Goal: Information Seeking & Learning: Learn about a topic

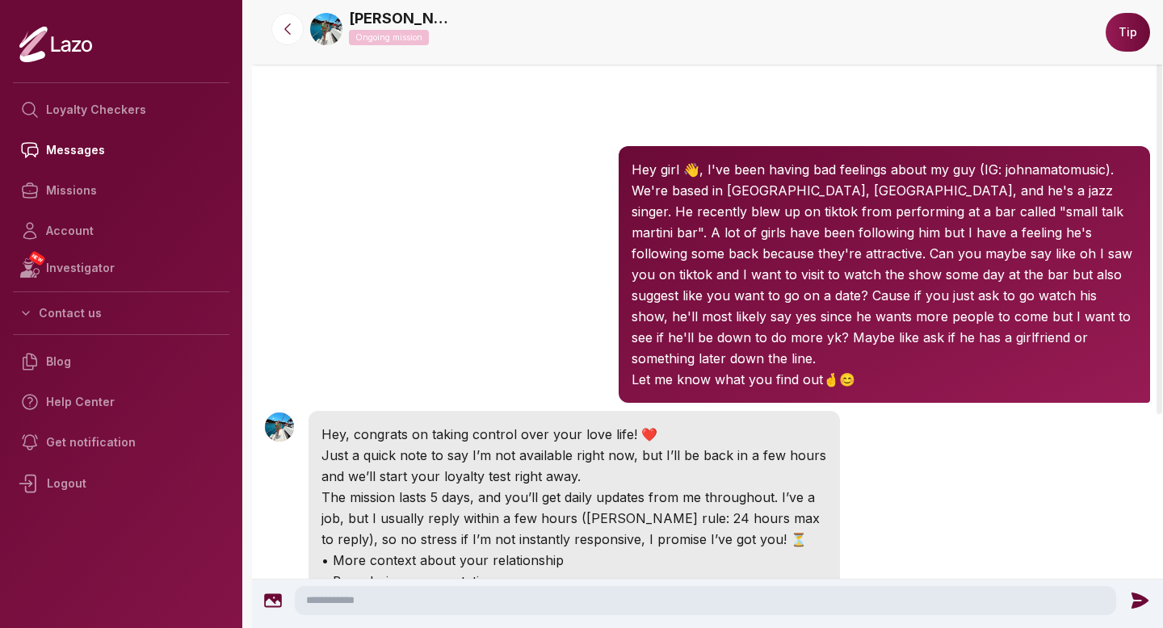
click at [332, 26] on img at bounding box center [326, 29] width 32 height 32
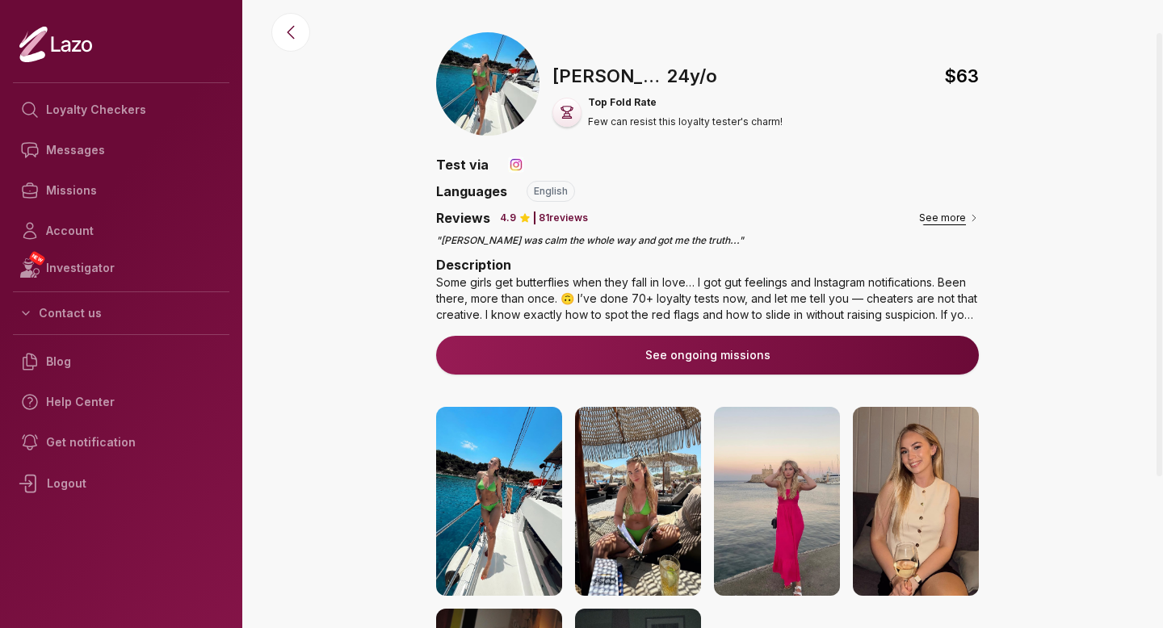
click at [950, 217] on button "See more" at bounding box center [949, 218] width 60 height 16
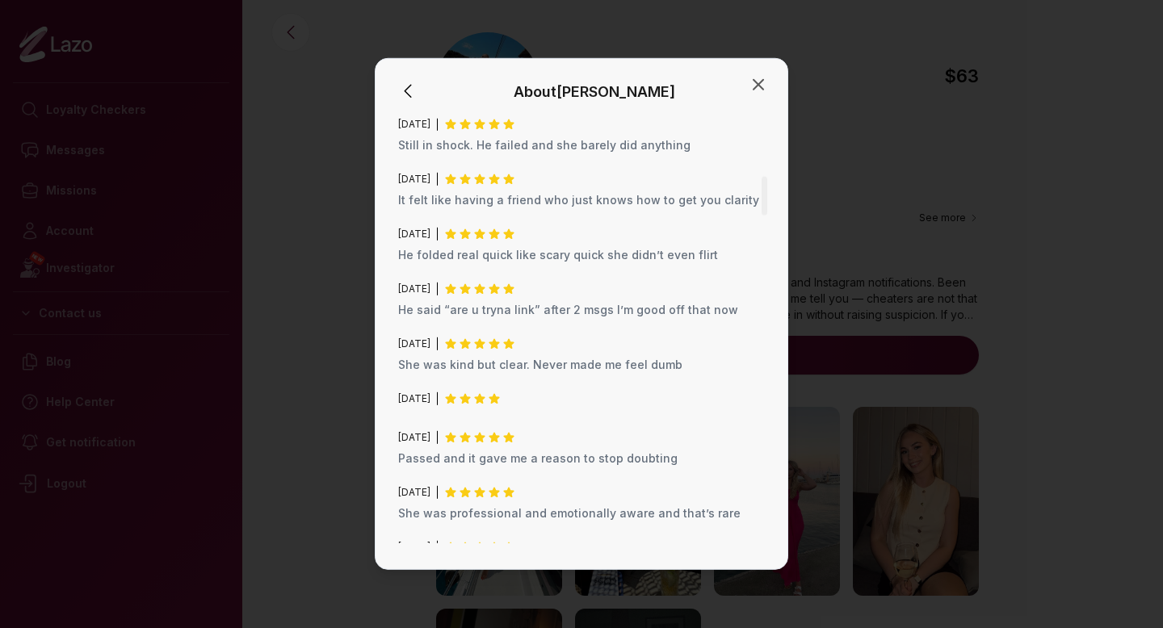
scroll to position [763, 0]
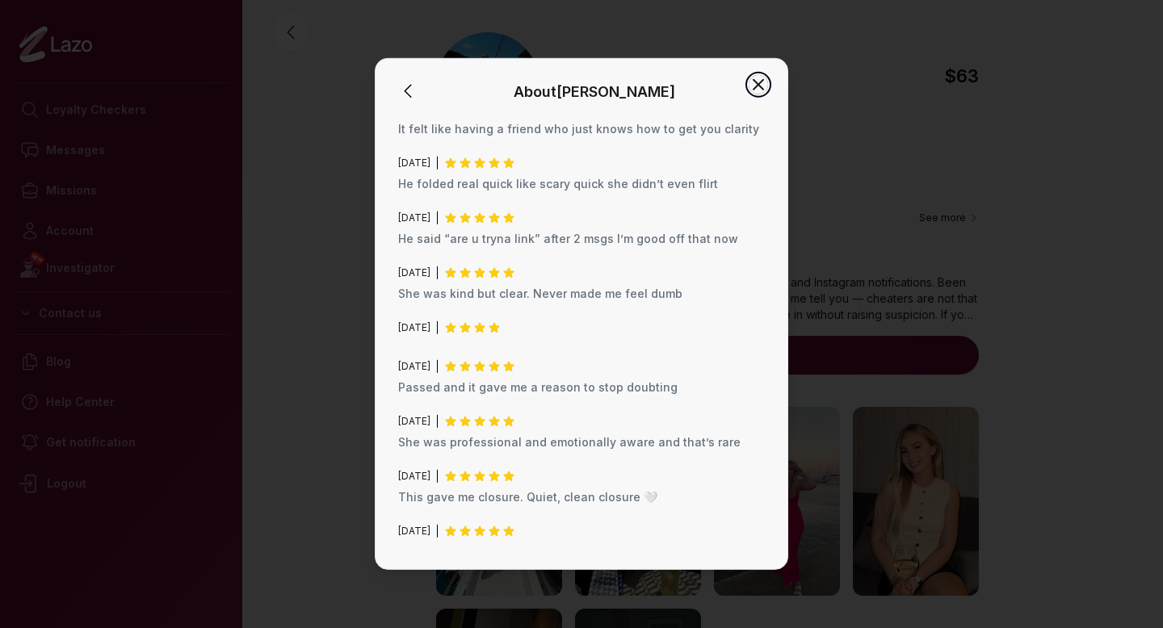
click at [760, 82] on icon "button" at bounding box center [758, 85] width 10 height 10
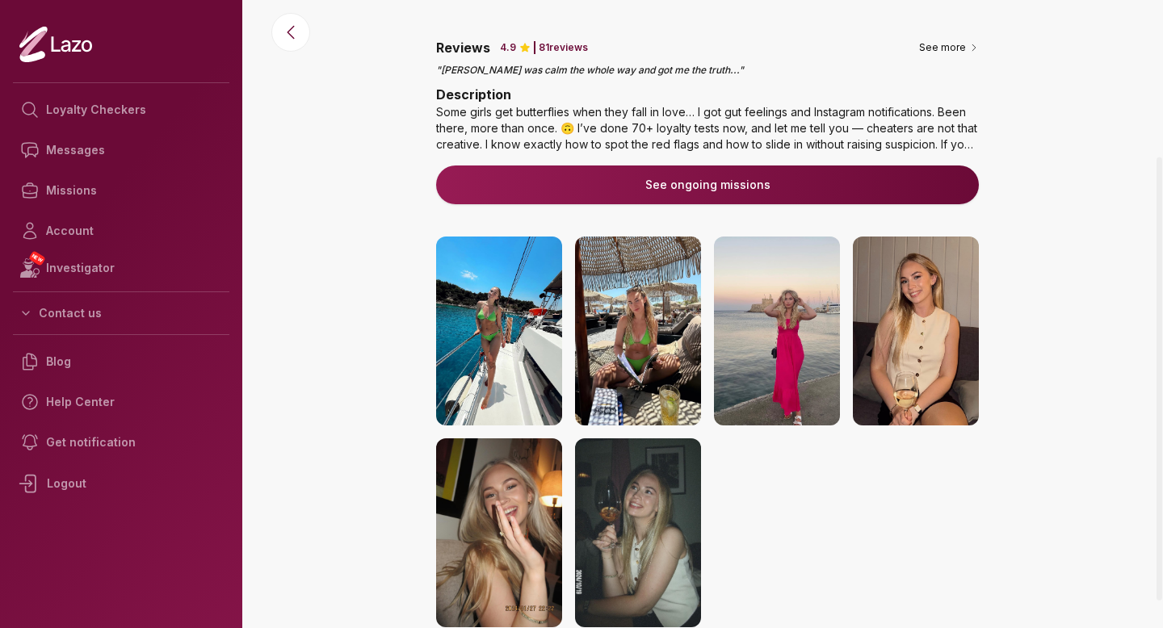
scroll to position [177, 0]
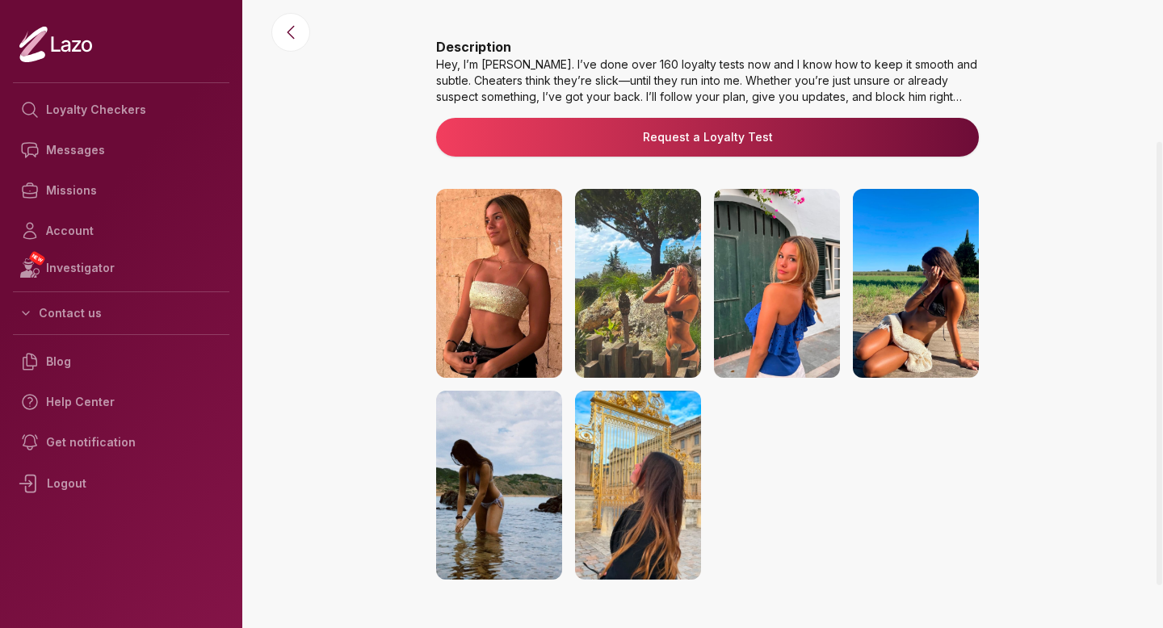
scroll to position [260, 0]
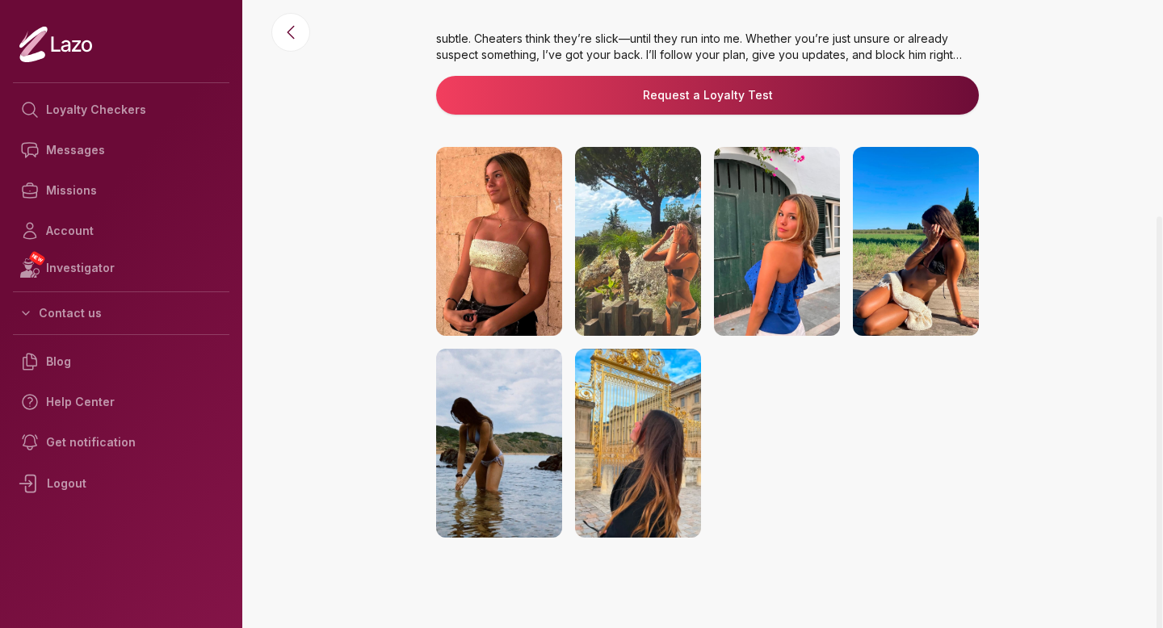
click at [515, 273] on img at bounding box center [499, 241] width 126 height 189
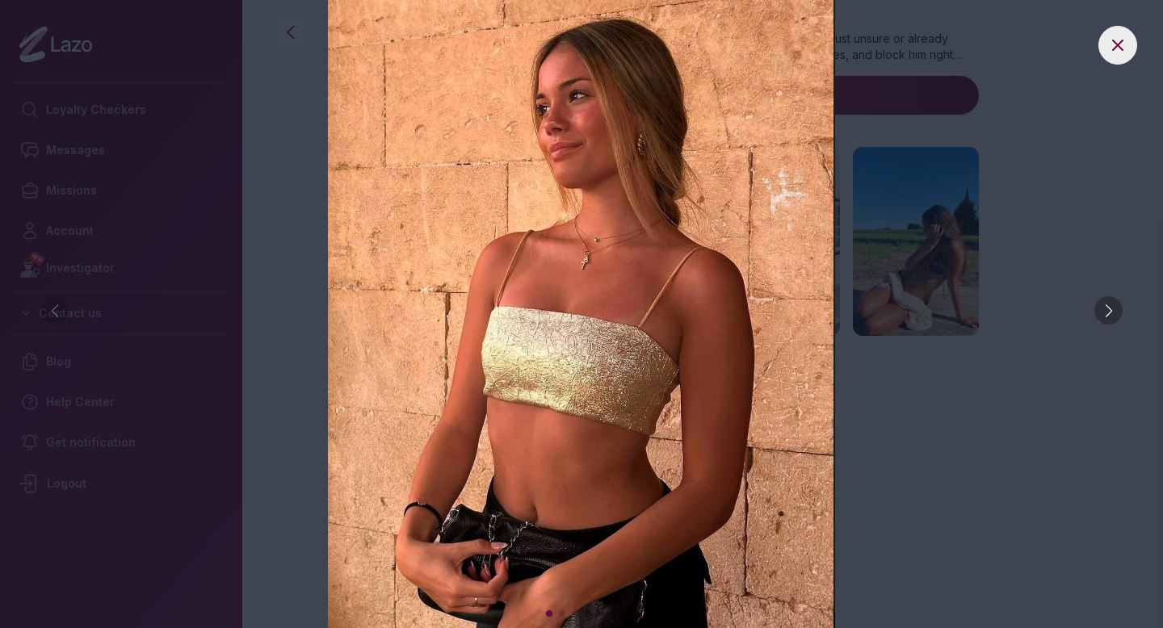
click at [1107, 316] on div at bounding box center [1108, 310] width 28 height 28
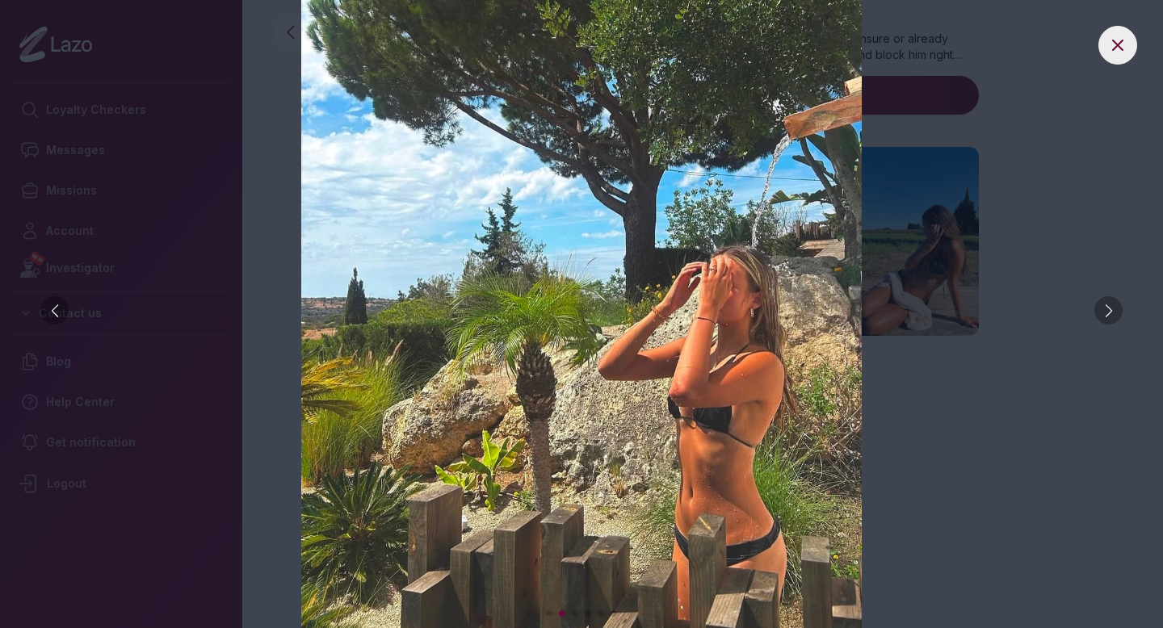
click at [1107, 316] on div at bounding box center [1108, 310] width 28 height 28
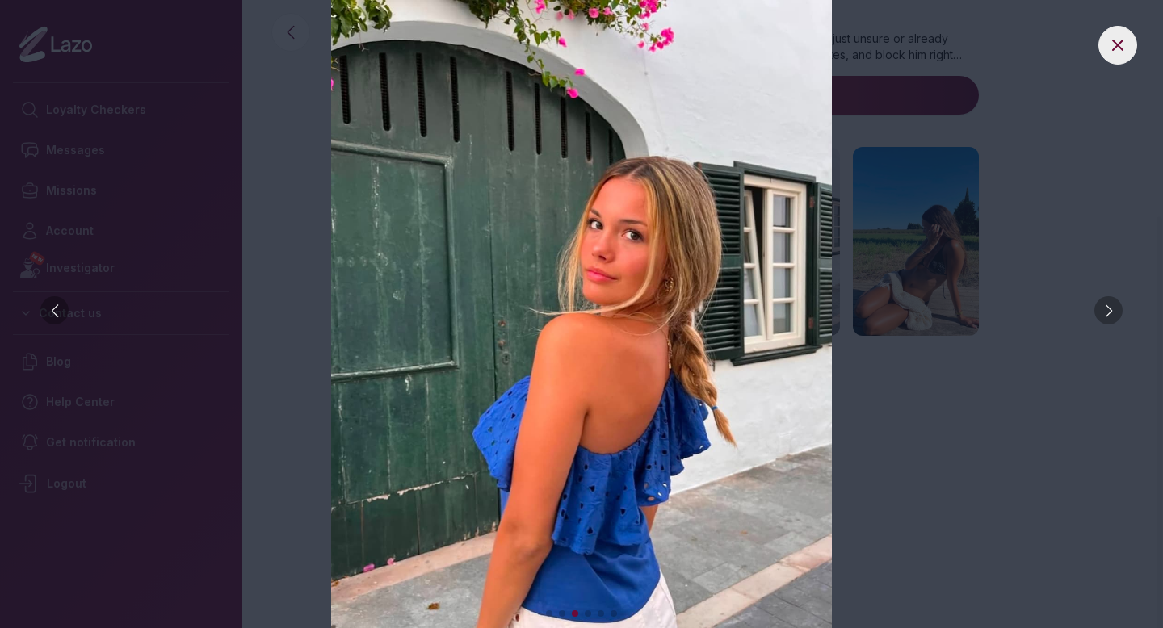
click at [1107, 316] on div at bounding box center [1108, 310] width 28 height 28
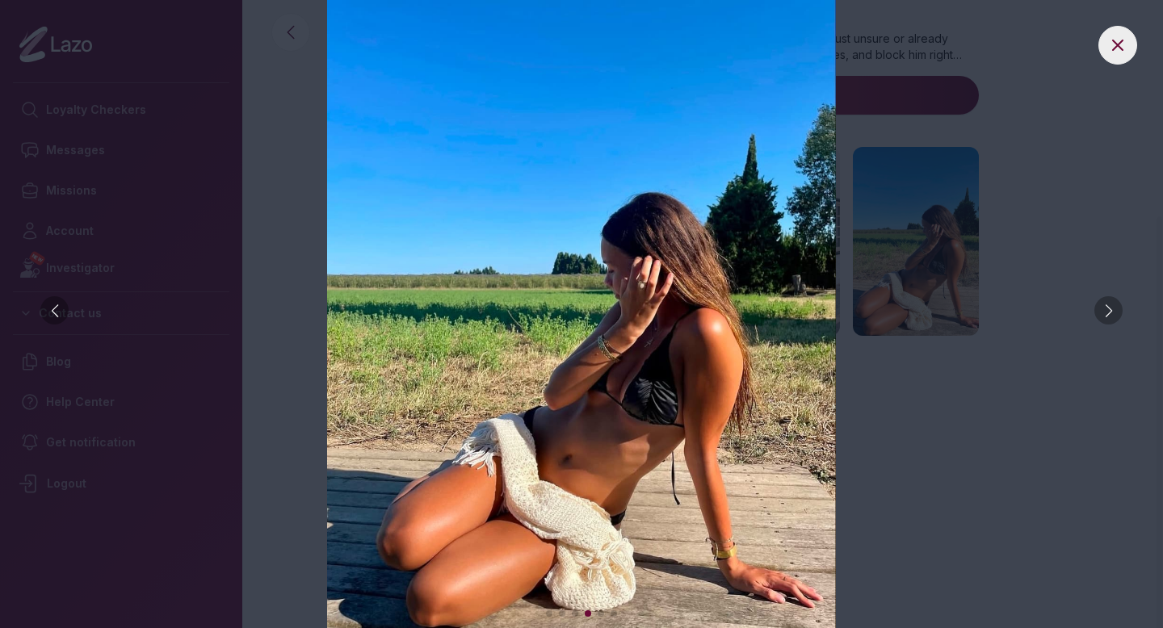
click at [1107, 316] on div at bounding box center [1108, 310] width 28 height 28
